Goal: Information Seeking & Learning: Find specific fact

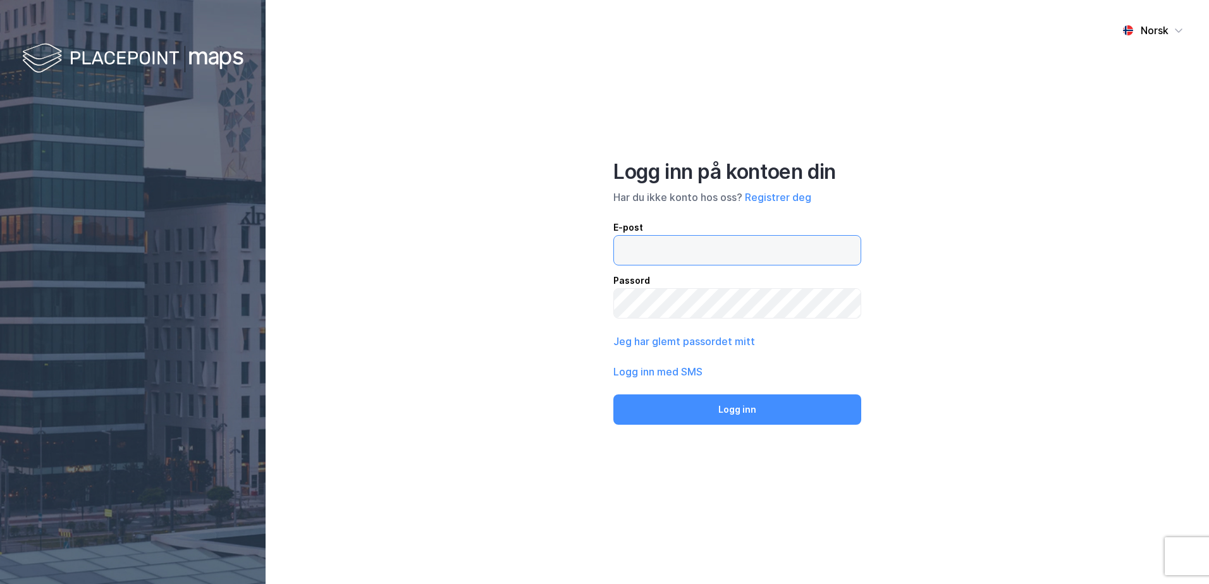
click at [658, 253] on input "email" at bounding box center [737, 250] width 247 height 29
type input "[EMAIL_ADDRESS][DOMAIN_NAME]"
click at [613, 395] on button "Logg inn" at bounding box center [737, 410] width 248 height 30
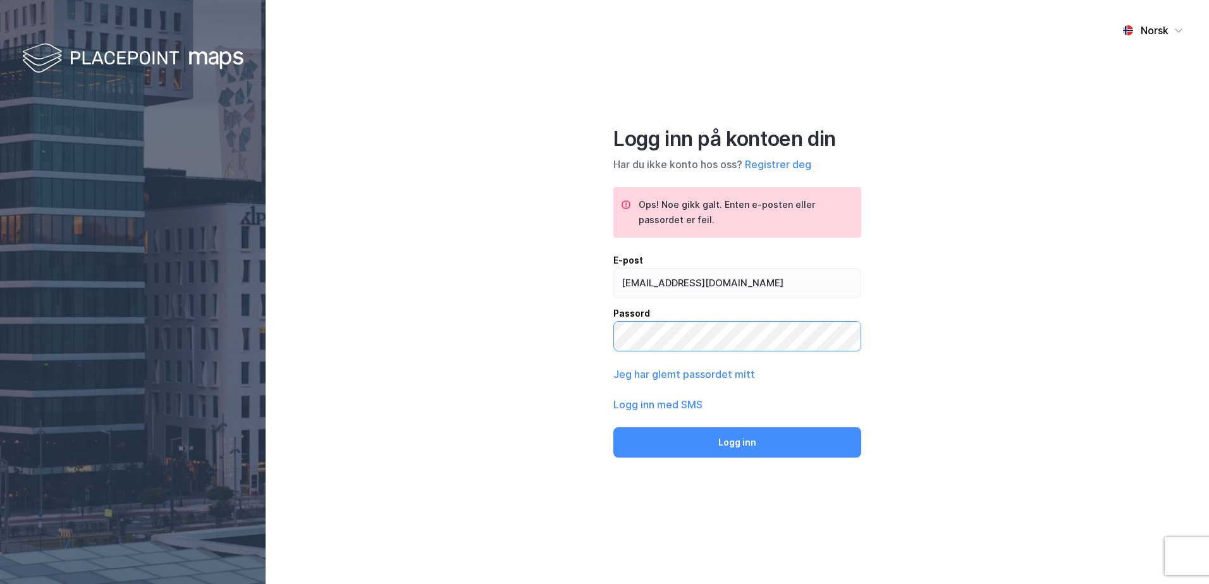
click at [613, 427] on button "Logg inn" at bounding box center [737, 442] width 248 height 30
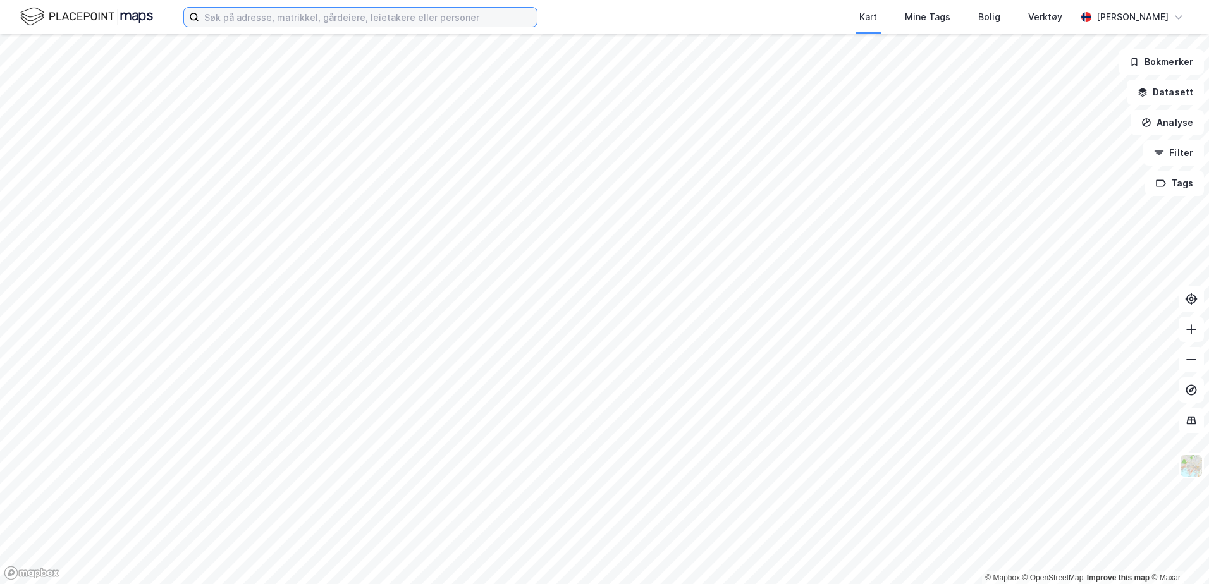
click at [264, 16] on input at bounding box center [368, 17] width 338 height 19
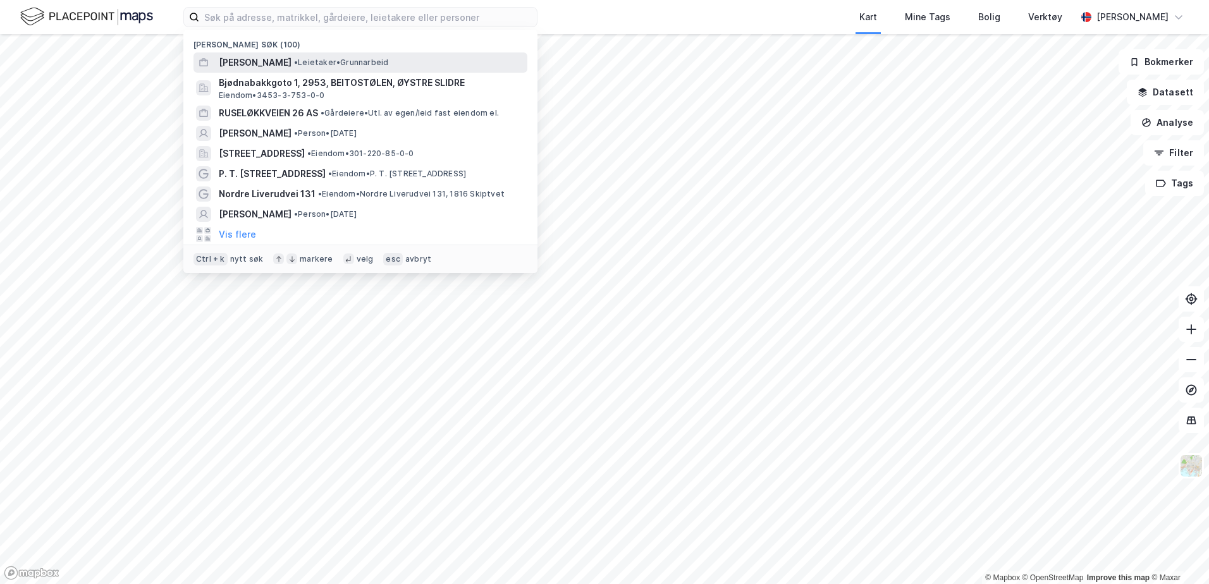
click at [266, 60] on span "[PERSON_NAME]" at bounding box center [255, 62] width 73 height 15
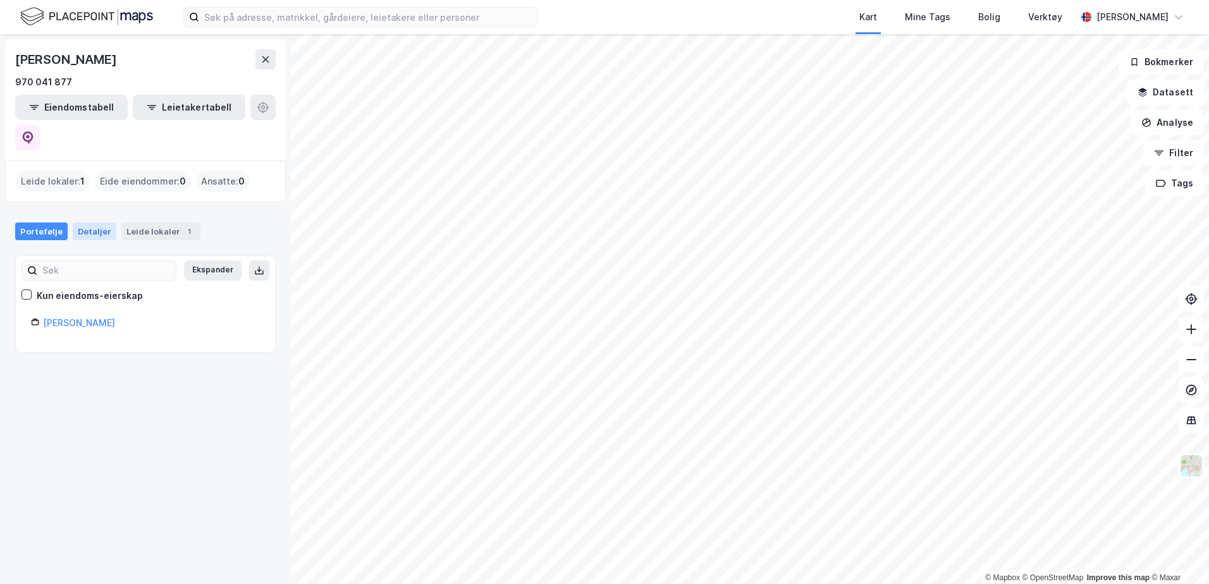
click at [77, 223] on div "Detaljer" at bounding box center [95, 232] width 44 height 18
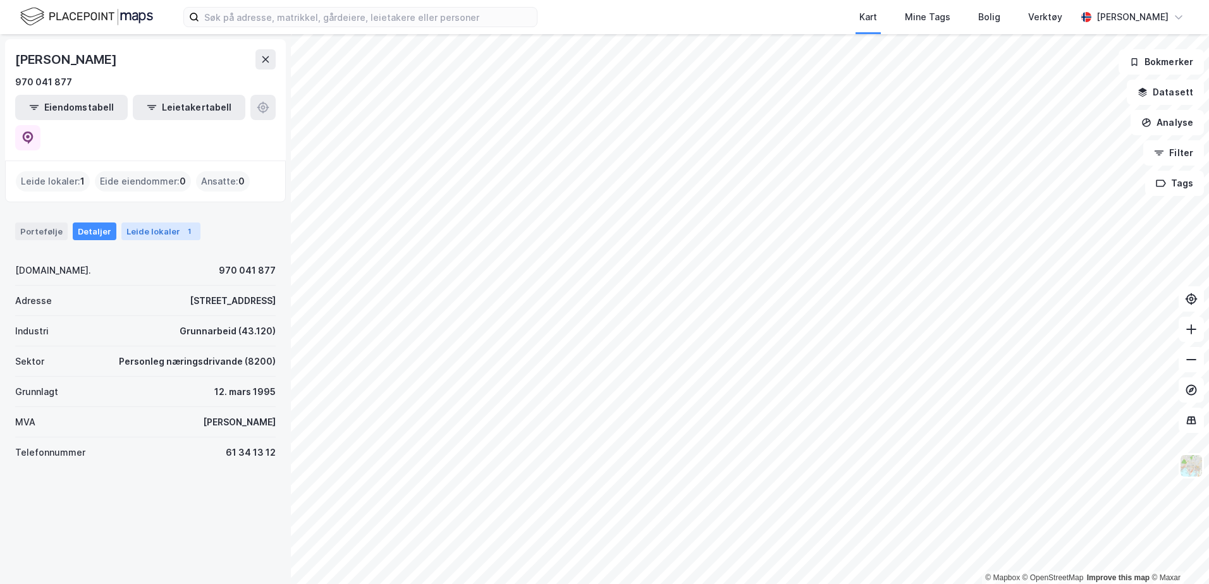
click at [150, 223] on div "Leide lokaler 1" at bounding box center [160, 232] width 79 height 18
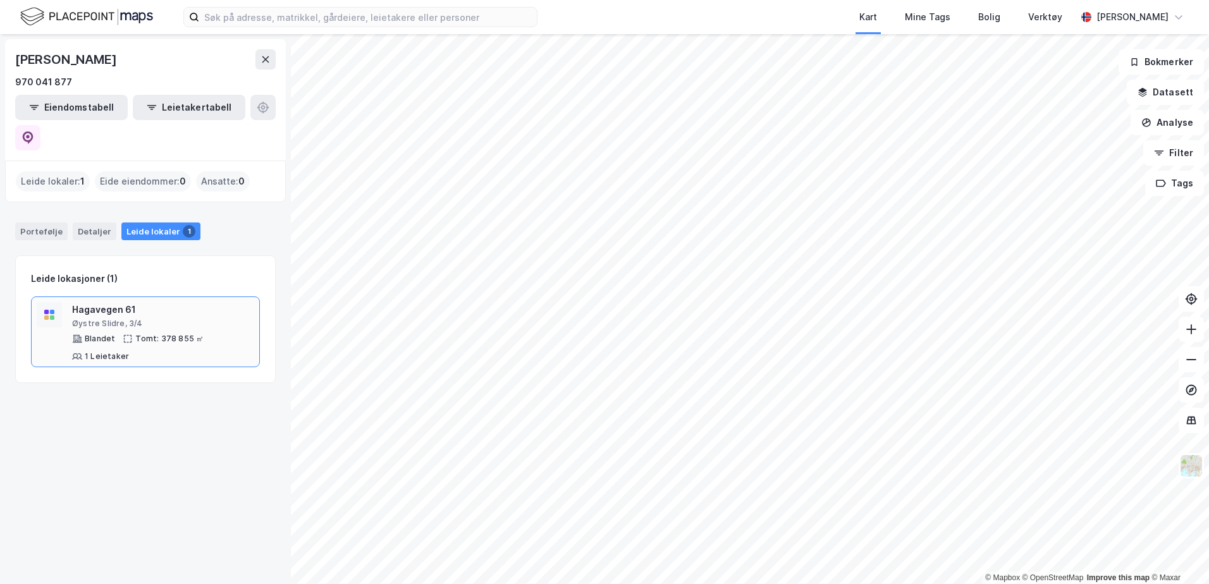
click at [103, 319] on div "Øystre Slidre, 3/4" at bounding box center [163, 324] width 182 height 10
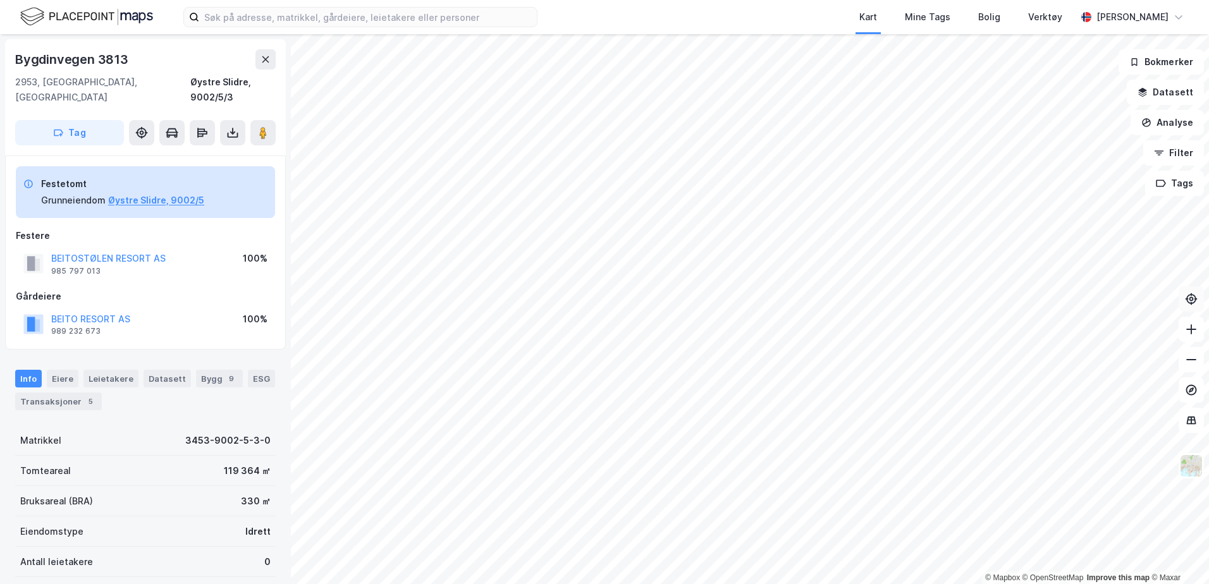
scroll to position [1, 0]
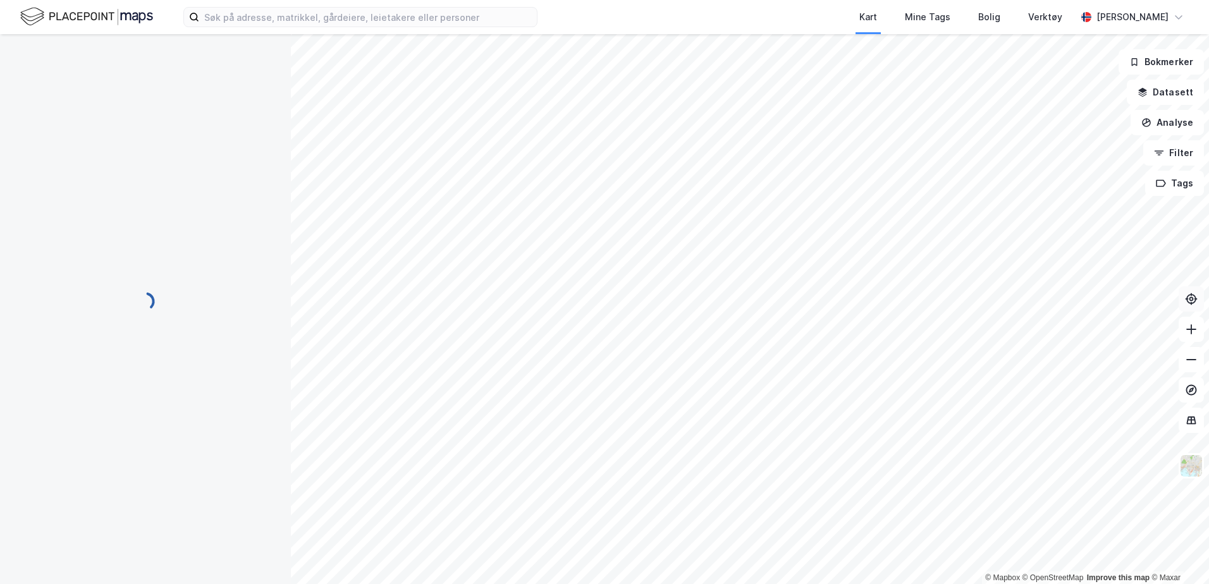
scroll to position [1, 0]
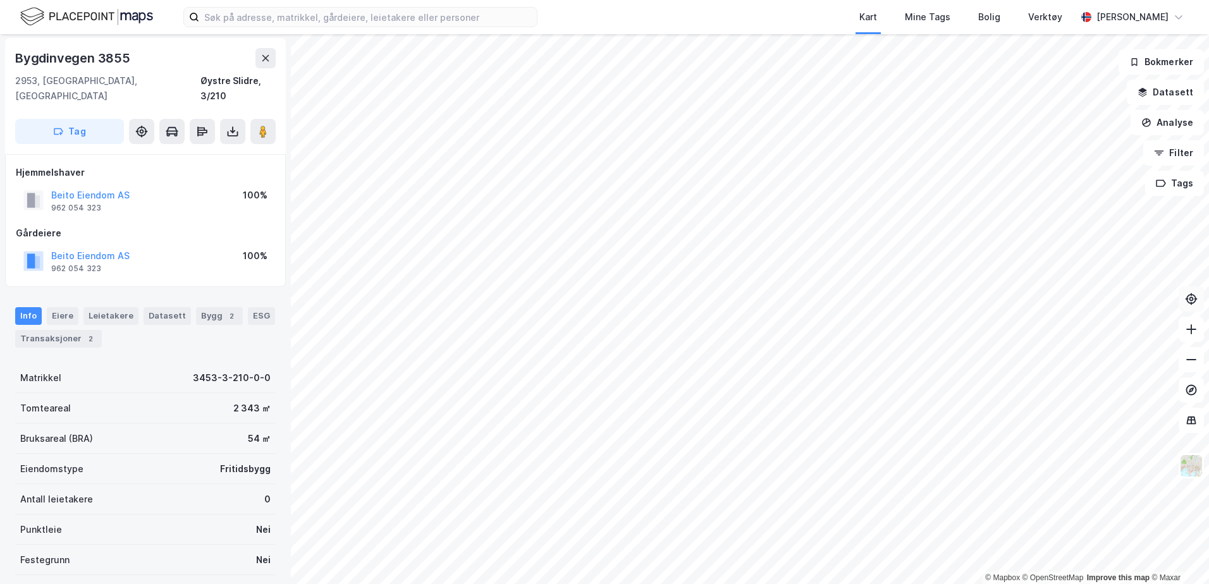
scroll to position [1, 0]
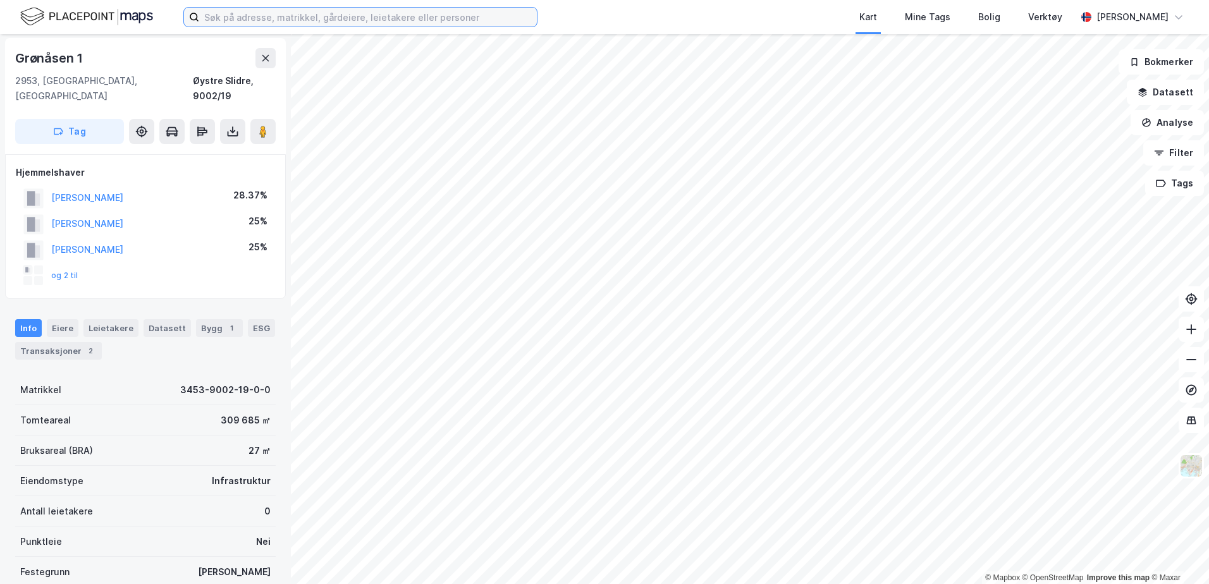
click at [375, 20] on input at bounding box center [368, 17] width 338 height 19
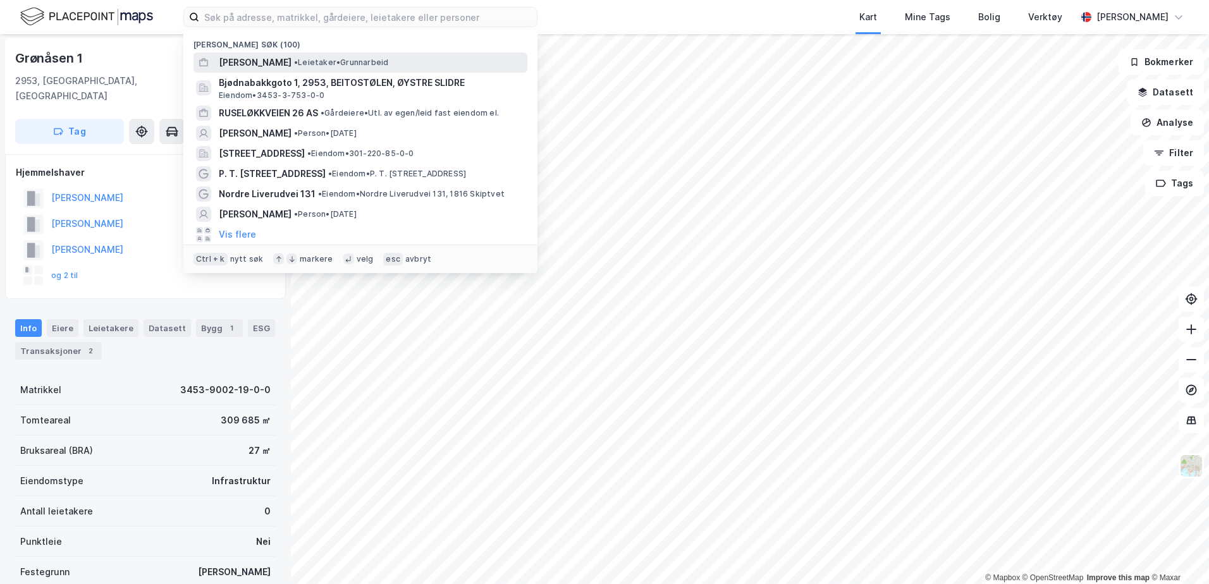
click at [250, 58] on span "[PERSON_NAME]" at bounding box center [255, 62] width 73 height 15
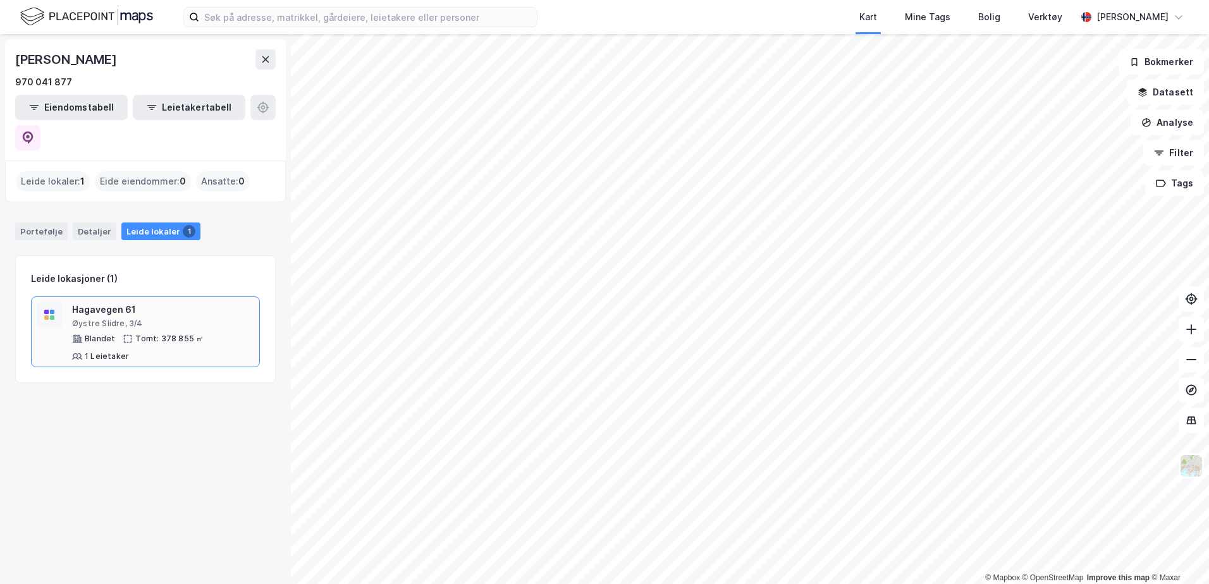
click at [86, 302] on div "Hagavegen 61" at bounding box center [163, 309] width 182 height 15
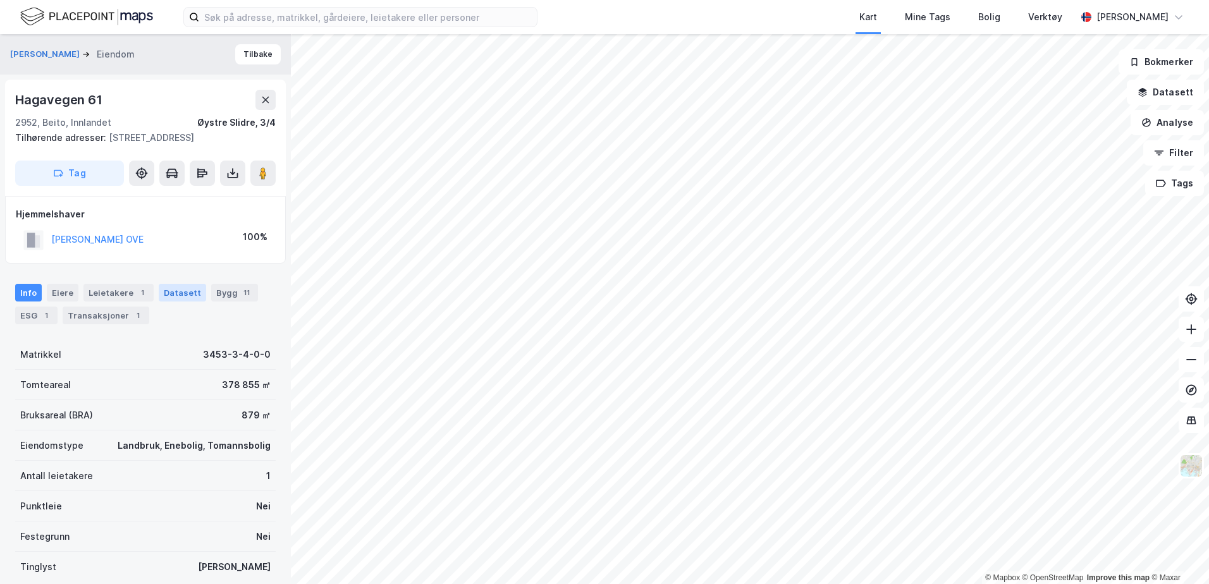
scroll to position [1, 0]
click at [235, 171] on icon at bounding box center [232, 172] width 5 height 3
click at [185, 197] on div "Last ned grunnbok" at bounding box center [169, 197] width 73 height 10
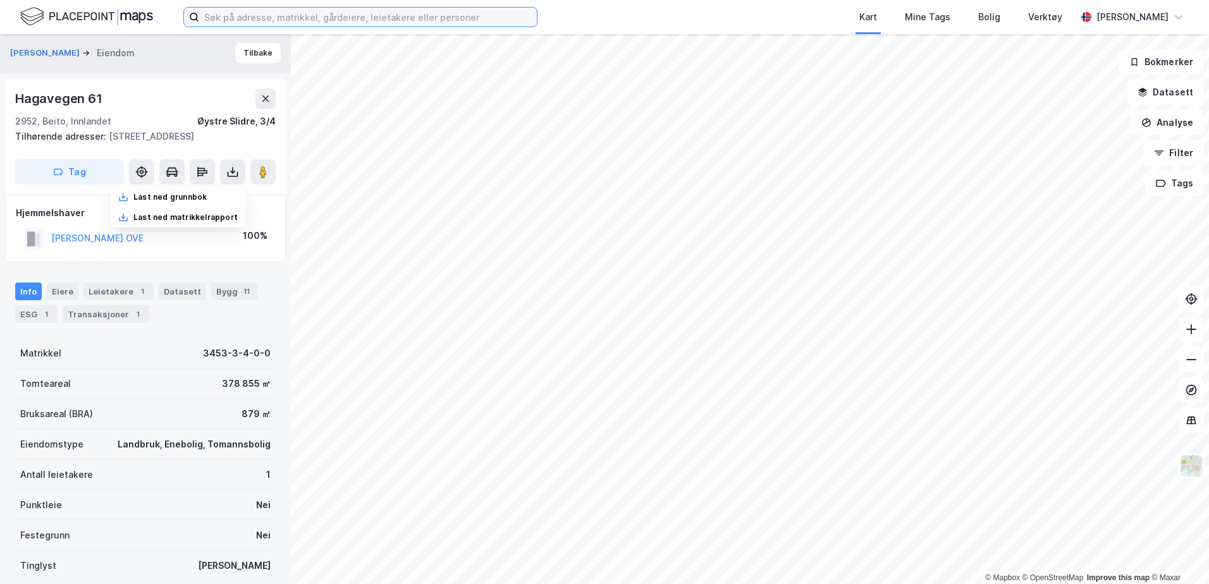
click at [378, 21] on input at bounding box center [368, 17] width 338 height 19
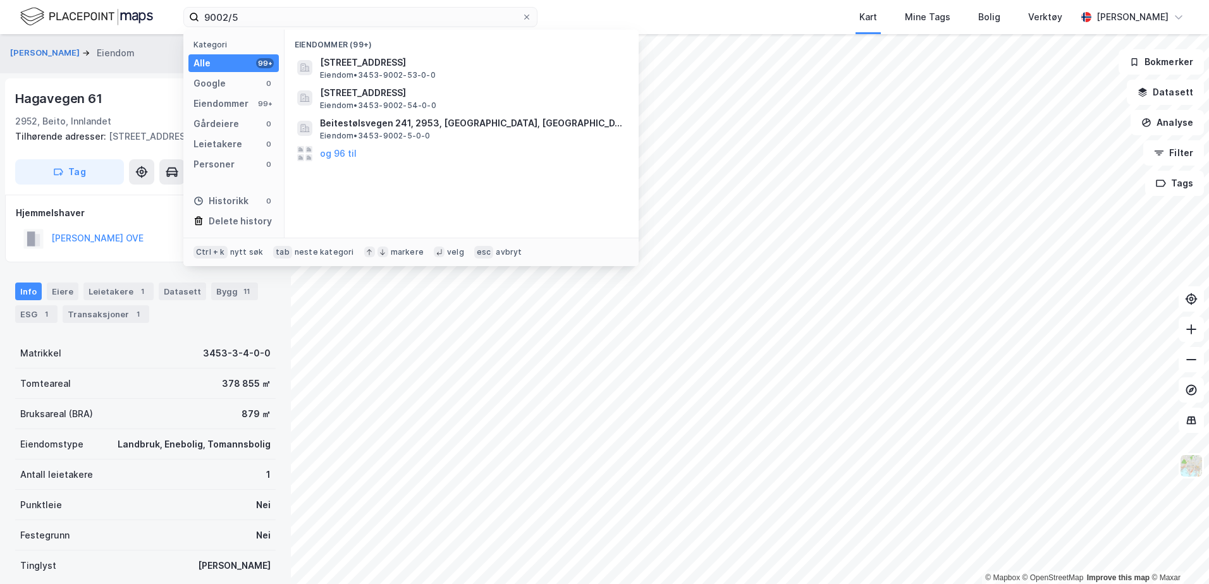
click at [543, 71] on div "[STREET_ADDRESS][PERSON_NAME] Eiendom • 3453-9002-53-0-0" at bounding box center [473, 67] width 306 height 25
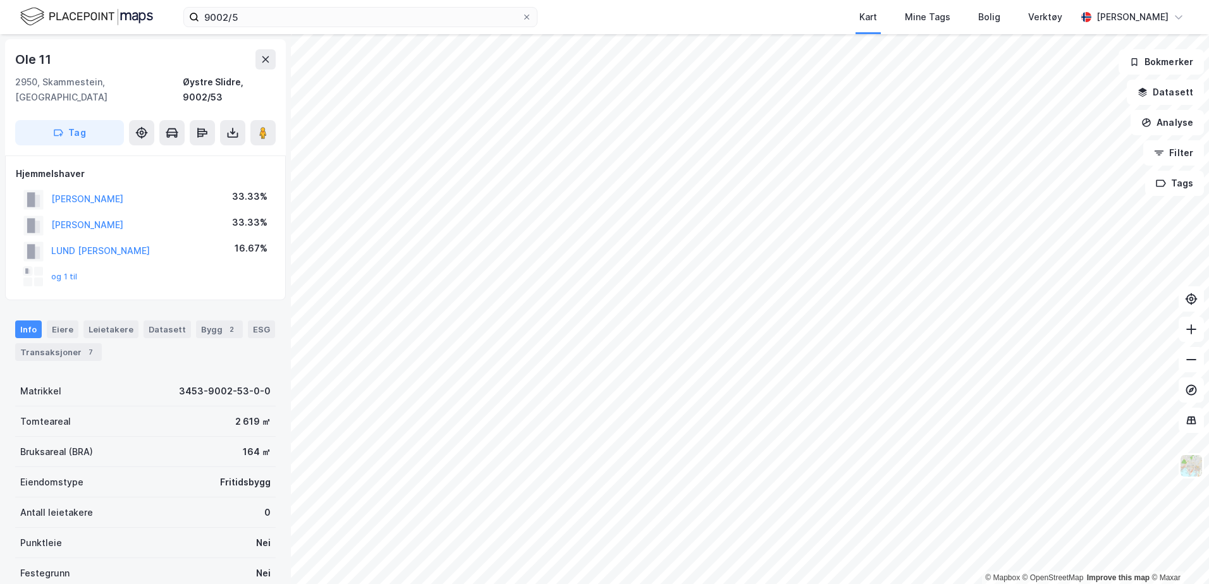
scroll to position [1, 0]
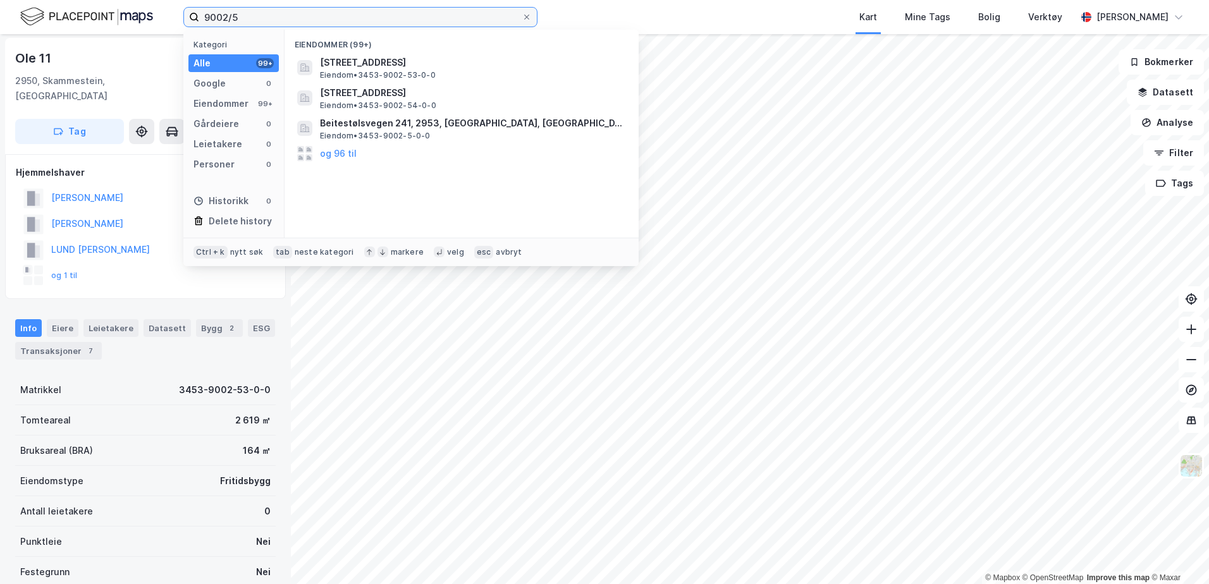
click at [303, 20] on input "9002/5" at bounding box center [360, 17] width 322 height 19
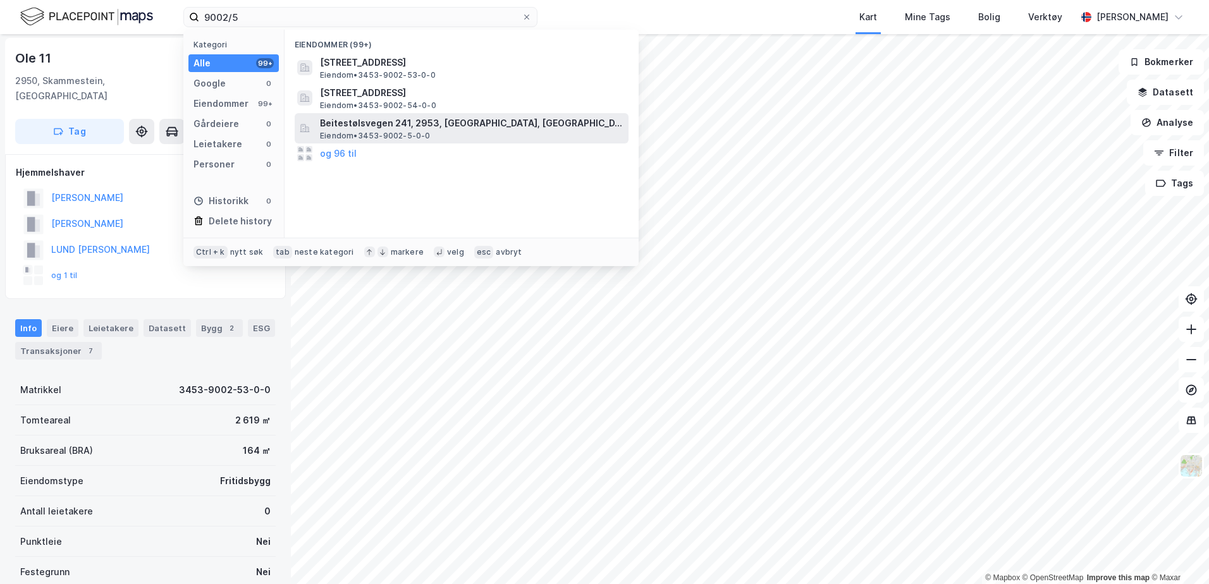
click at [406, 128] on span "Beitestølsvegen 241, 2953, [GEOGRAPHIC_DATA], [GEOGRAPHIC_DATA]" at bounding box center [471, 123] width 303 height 15
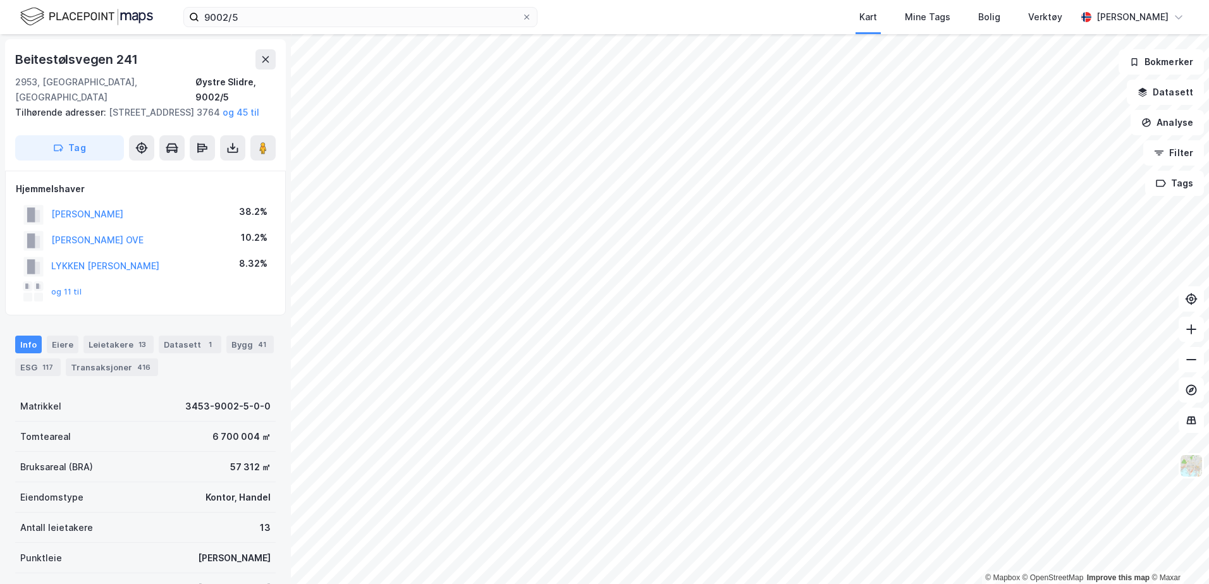
scroll to position [1, 0]
click at [264, 26] on label "9002/5" at bounding box center [360, 17] width 354 height 20
click at [264, 26] on input "9002/5" at bounding box center [360, 17] width 322 height 19
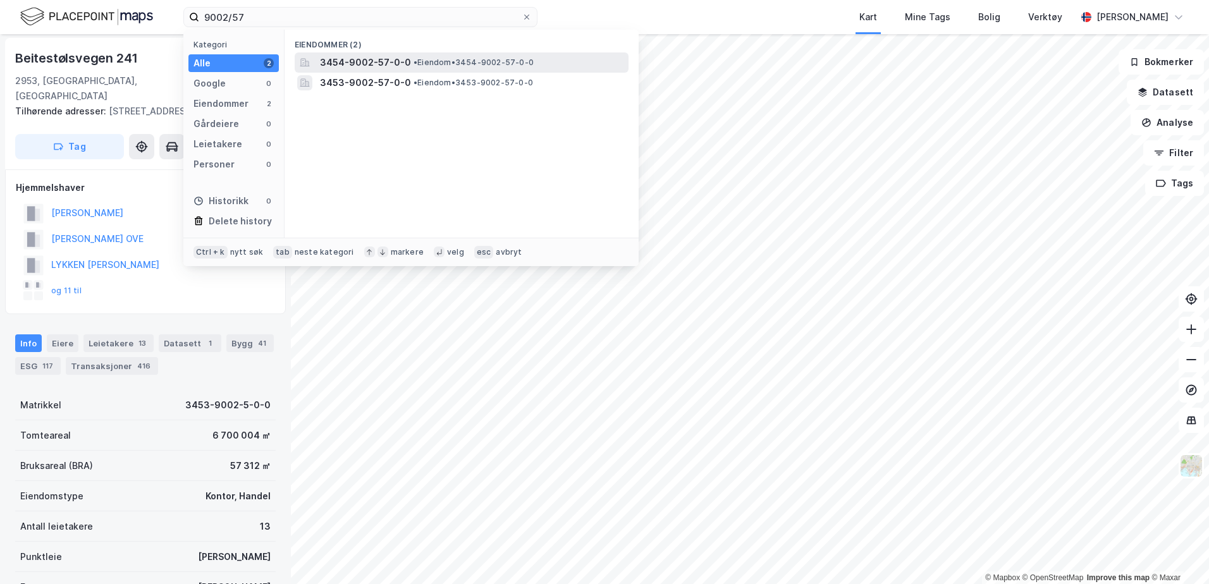
click at [364, 68] on span "3454-9002-57-0-0" at bounding box center [365, 62] width 91 height 15
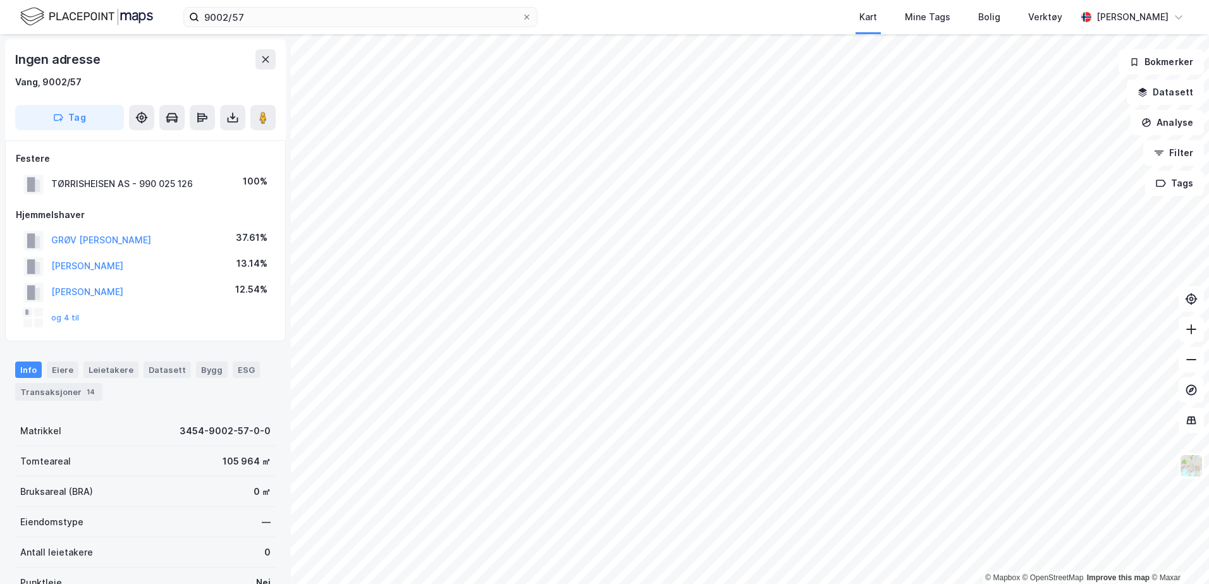
scroll to position [1, 0]
click at [0, 0] on button "og 4 til" at bounding box center [0, 0] width 0 height 0
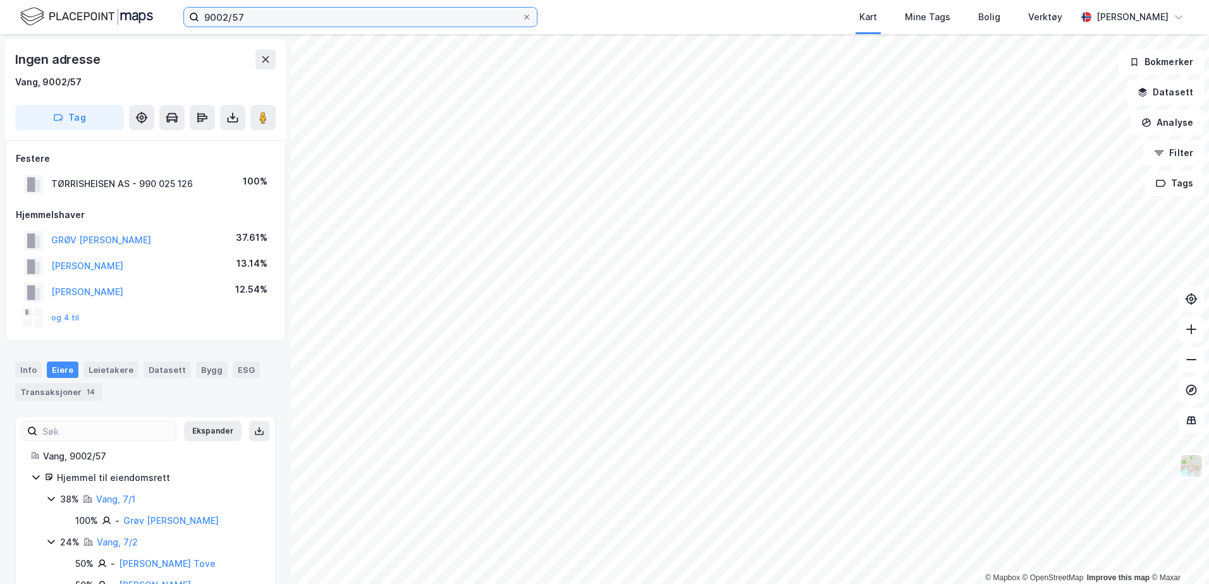
click at [297, 13] on input "9002/57" at bounding box center [360, 17] width 322 height 19
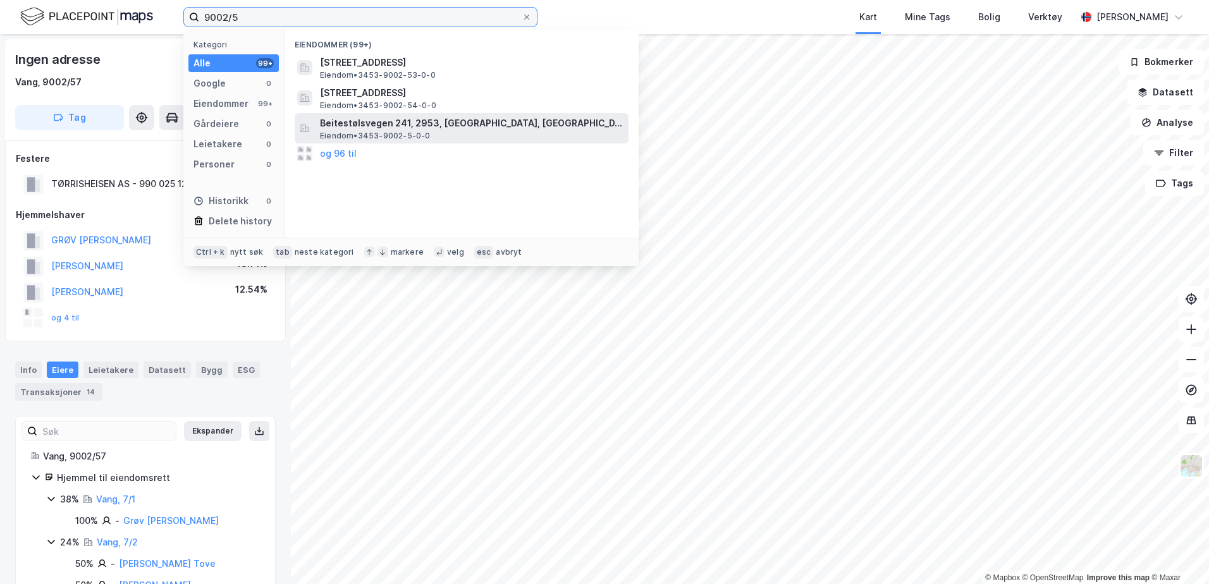
type input "9002/5"
click at [410, 133] on span "Eiendom • 3453-9002-5-0-0" at bounding box center [375, 136] width 111 height 10
